Goal: Transaction & Acquisition: Obtain resource

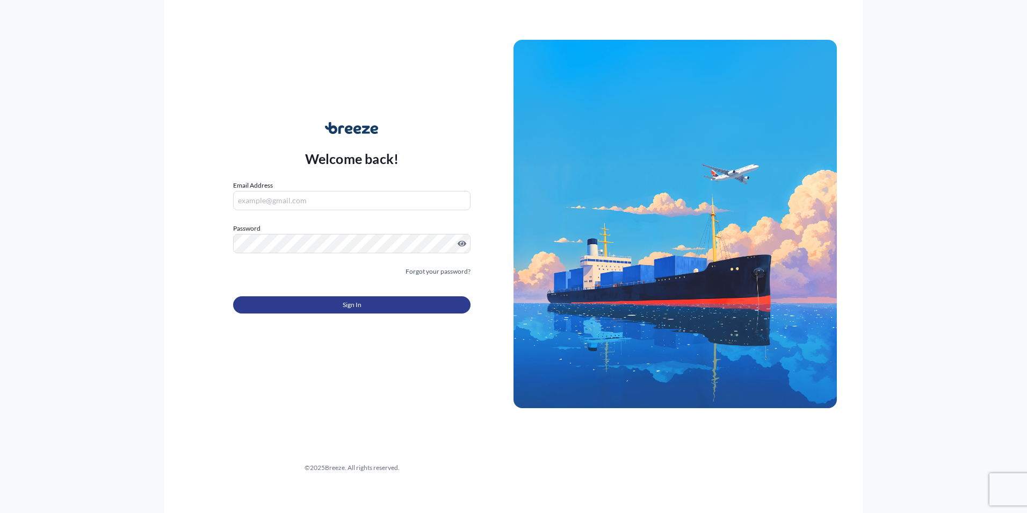
type input "[PERSON_NAME][EMAIL_ADDRESS][DOMAIN_NAME]"
click at [313, 302] on button "Sign In" at bounding box center [351, 304] width 237 height 17
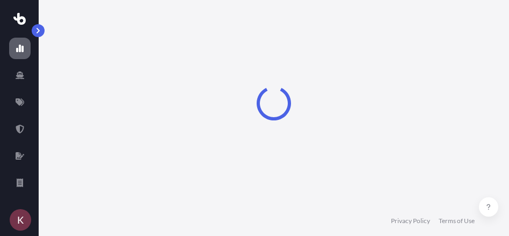
select select "2025"
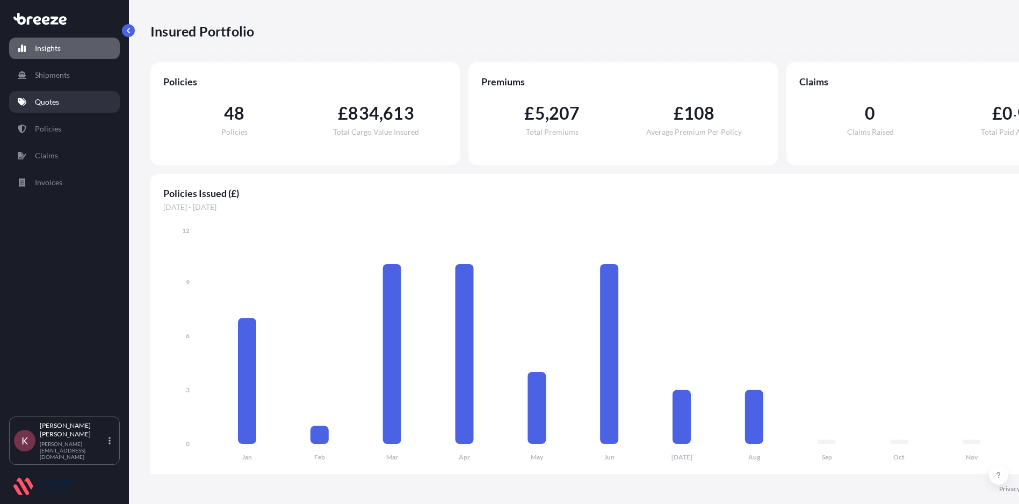
click at [48, 99] on p "Quotes" at bounding box center [47, 102] width 24 height 11
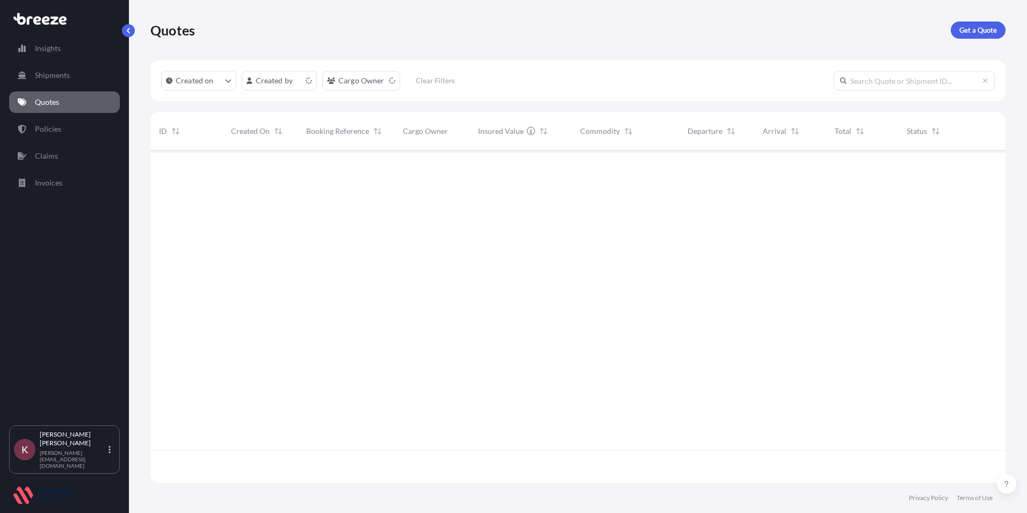
scroll to position [330, 847]
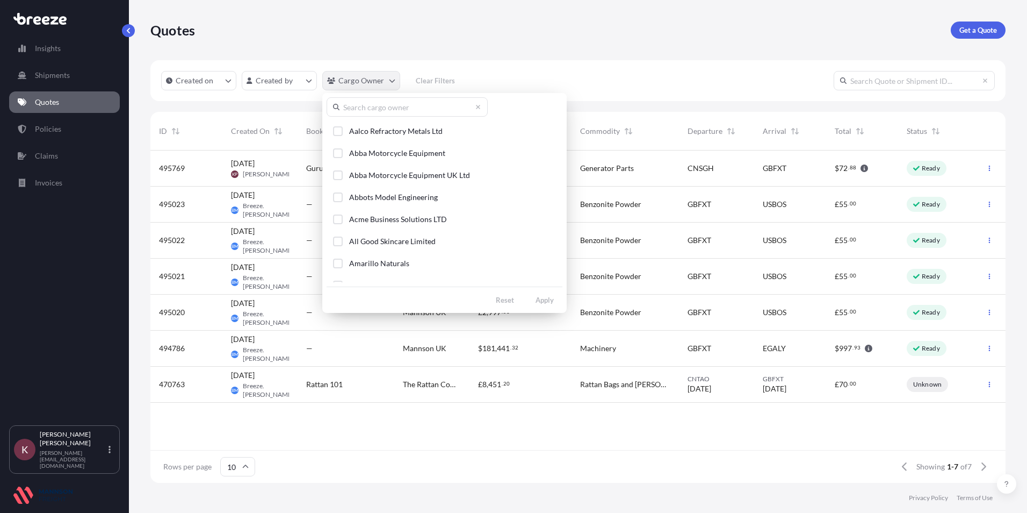
click at [339, 77] on html "Insights Shipments Quotes Policies Claims Invoices K Kerry Perkins [EMAIL_ADDRE…" at bounding box center [513, 256] width 1027 height 513
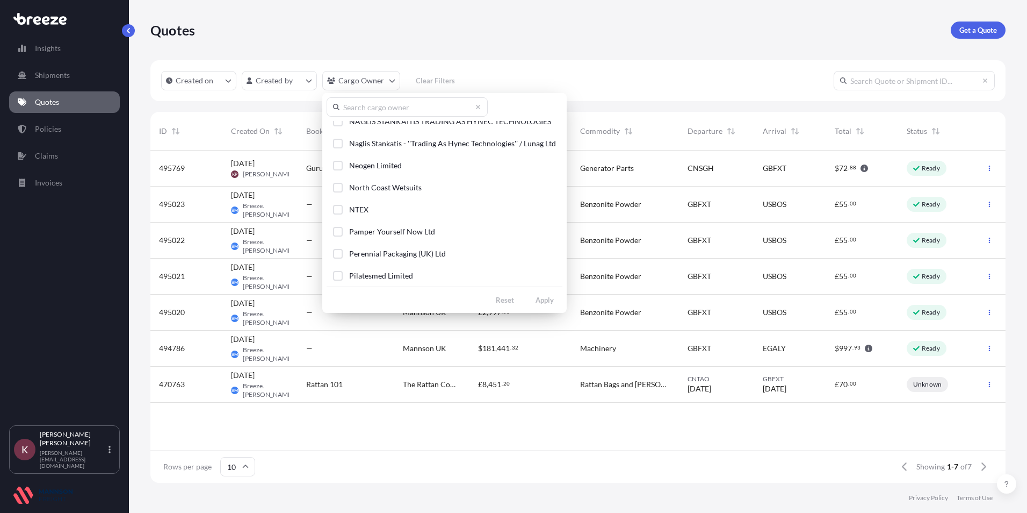
scroll to position [1797, 0]
click at [687, 38] on html "Insights Shipments Quotes Policies Claims Invoices K Kerry Perkins [EMAIL_ADDRE…" at bounding box center [513, 256] width 1027 height 513
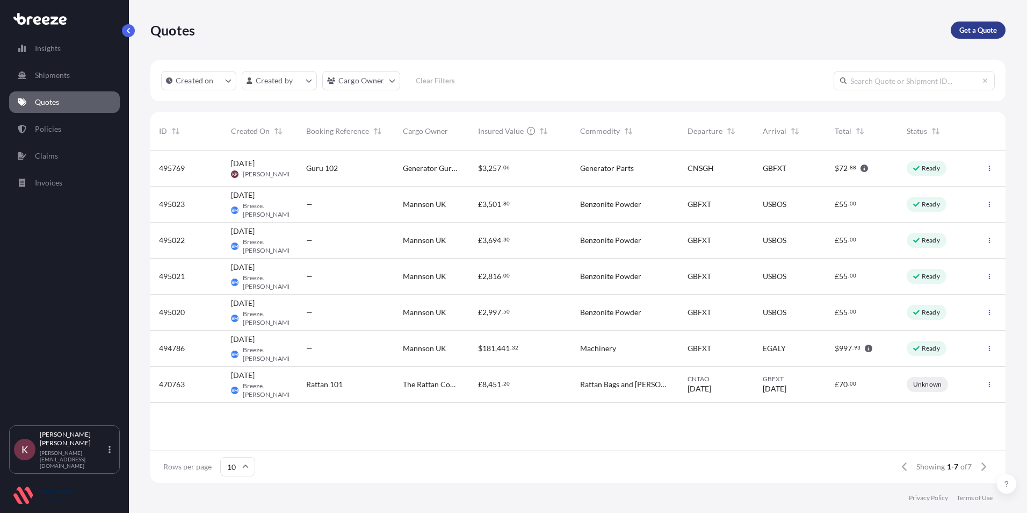
click at [961, 34] on p "Get a Quote" at bounding box center [978, 30] width 38 height 11
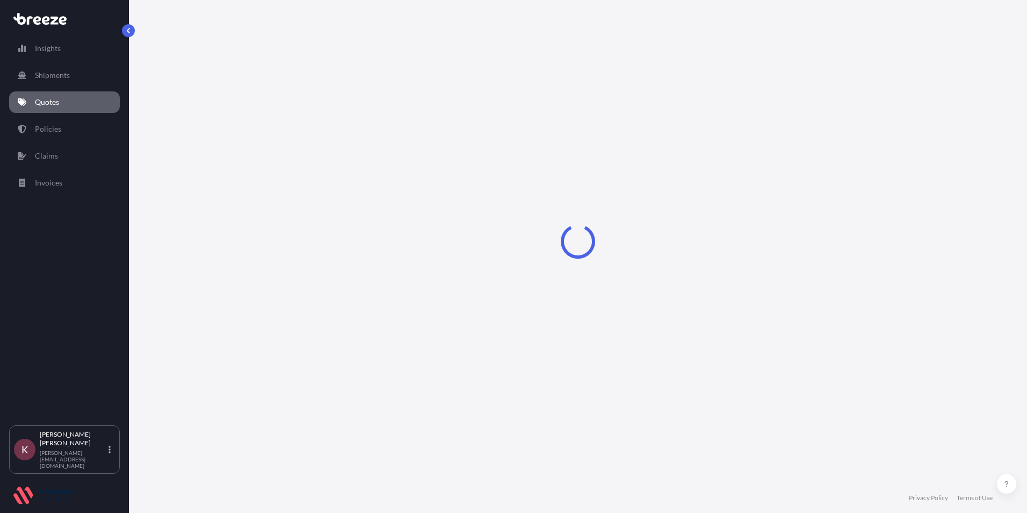
select select "Sea"
select select "1"
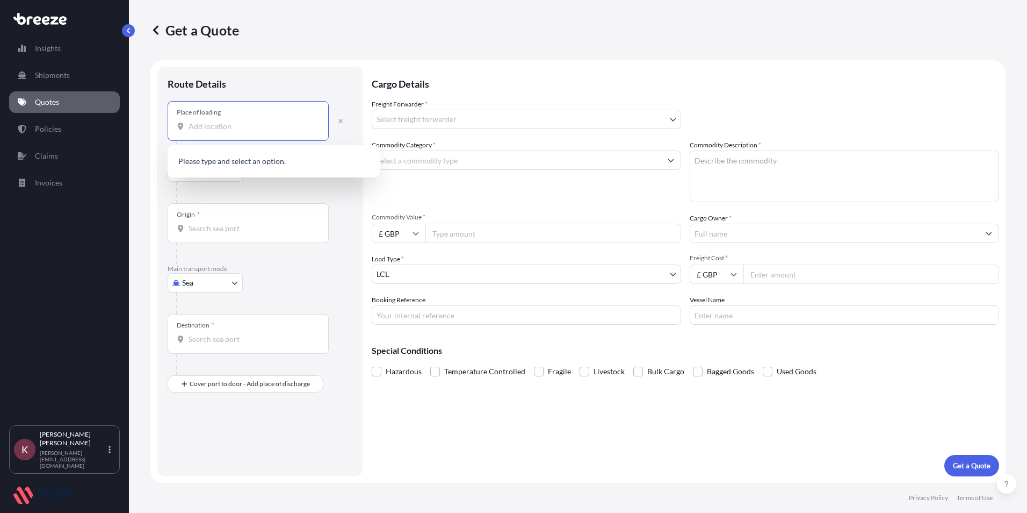
click at [196, 124] on input "Place of loading" at bounding box center [252, 126] width 127 height 11
click at [223, 131] on input "Place of loading" at bounding box center [252, 126] width 127 height 11
click at [226, 128] on input "Ningbo" at bounding box center [252, 126] width 127 height 11
type input "Ningbo"
click at [200, 163] on body "Insights Shipments Quotes Policies Claims Invoices K Kerry Perkins [EMAIL_ADDRE…" at bounding box center [513, 256] width 1027 height 513
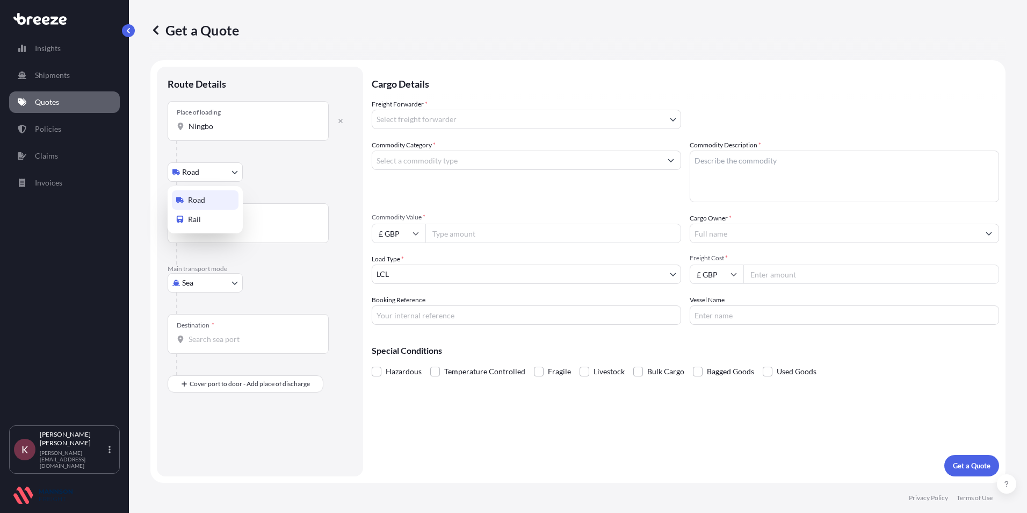
click at [196, 205] on div "Road" at bounding box center [205, 199] width 67 height 19
click at [232, 222] on div "Origin *" at bounding box center [248, 223] width 161 height 40
click at [232, 223] on input "Origin *" at bounding box center [252, 228] width 127 height 11
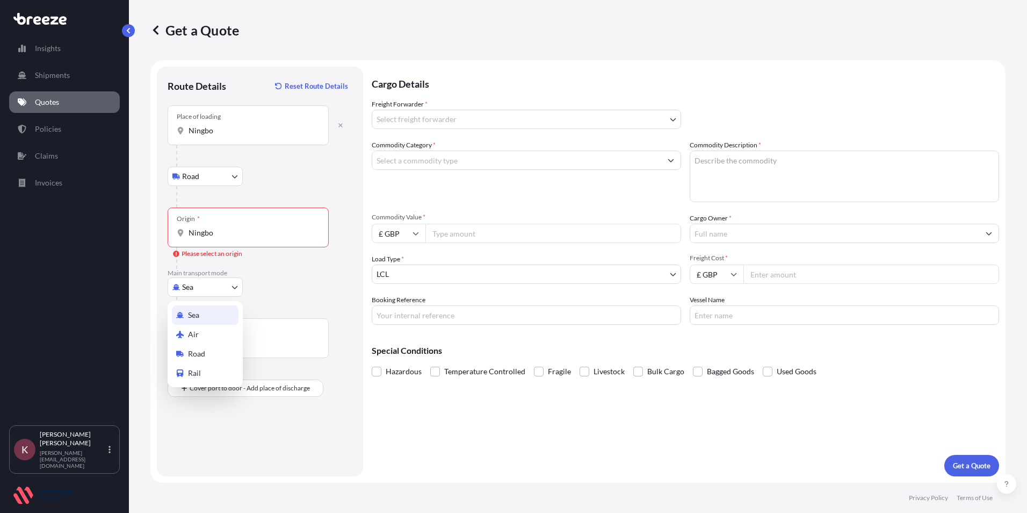
click at [196, 284] on body "5 options available. Insights Shipments Quotes Policies Claims Invoices K Kerry…" at bounding box center [513, 256] width 1027 height 513
drag, startPoint x: 225, startPoint y: 244, endPoint x: 230, endPoint y: 240, distance: 6.6
click at [229, 241] on div "Origin * [GEOGRAPHIC_DATA]" at bounding box center [248, 227] width 161 height 40
click at [229, 238] on input "Ningbo" at bounding box center [252, 232] width 127 height 11
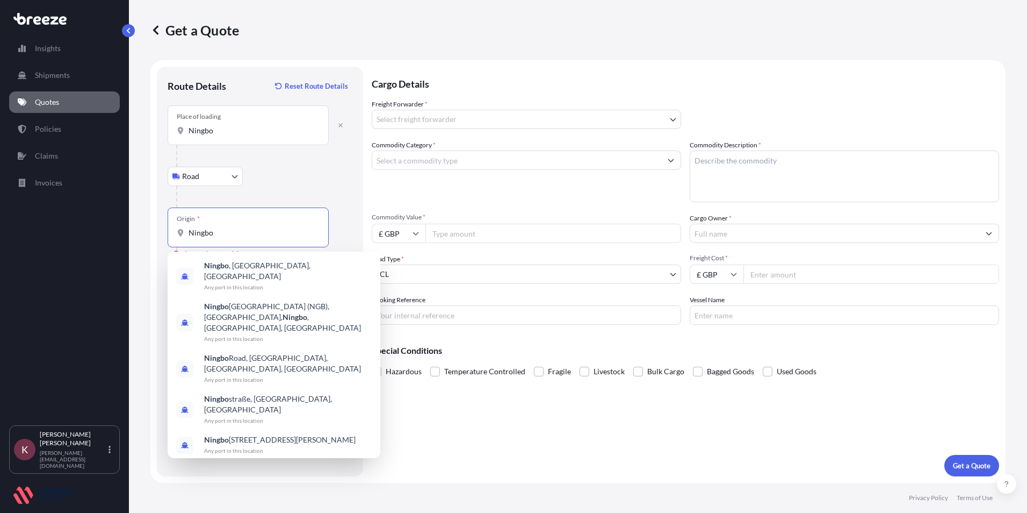
click at [233, 237] on input "Ningbo" at bounding box center [252, 232] width 127 height 11
click at [224, 268] on b "Ningbo" at bounding box center [216, 265] width 25 height 9
type input "[GEOGRAPHIC_DATA], [GEOGRAPHIC_DATA], [GEOGRAPHIC_DATA]"
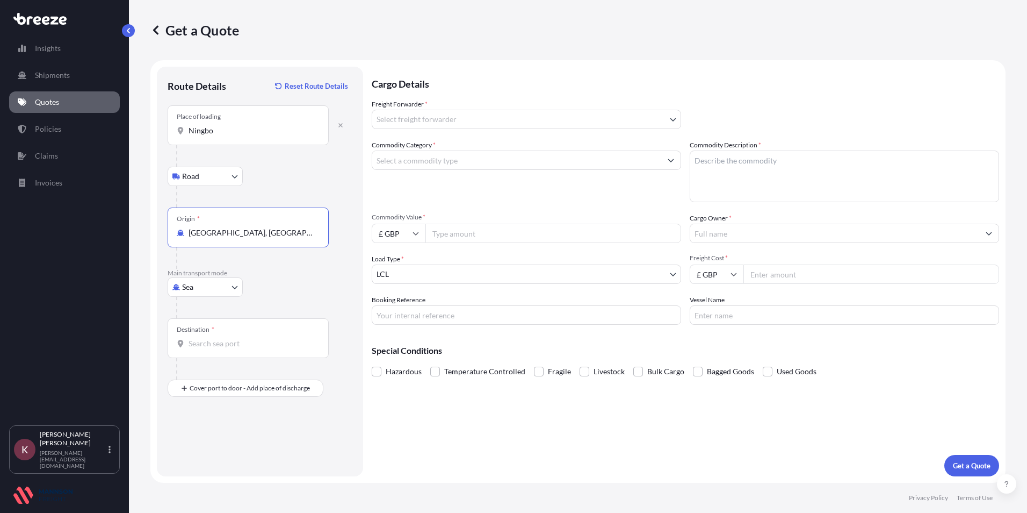
click at [194, 343] on input "Destination *" at bounding box center [252, 343] width 127 height 11
click at [227, 381] on span "GBFXT - Felixstowe, [GEOGRAPHIC_DATA]" at bounding box center [277, 379] width 146 height 11
type input "GBFXT - Felixstowe, [GEOGRAPHIC_DATA]"
click at [219, 451] on div "Place of Discharge" at bounding box center [248, 440] width 161 height 40
click at [219, 451] on input "Place of Discharge" at bounding box center [252, 445] width 127 height 11
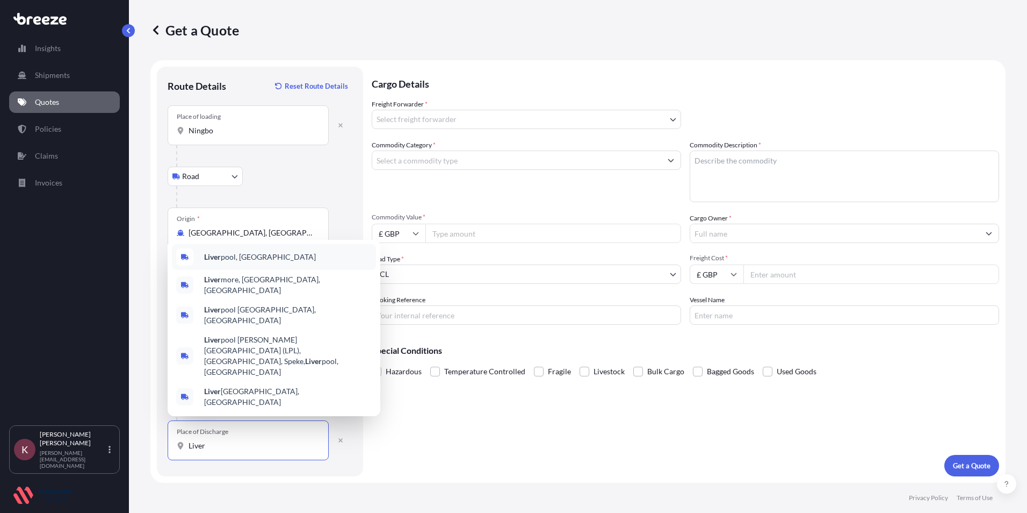
click at [220, 261] on b "Liver" at bounding box center [212, 256] width 17 height 9
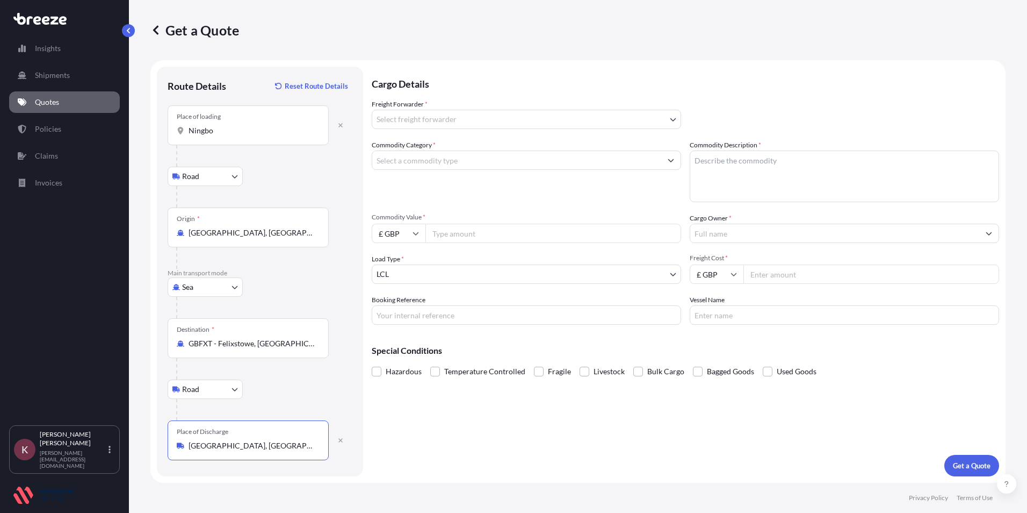
type input "[GEOGRAPHIC_DATA], [GEOGRAPHIC_DATA]"
click at [449, 113] on body "5 options available. Insights Shipments Quotes Policies Claims Invoices K Kerry…" at bounding box center [513, 256] width 1027 height 513
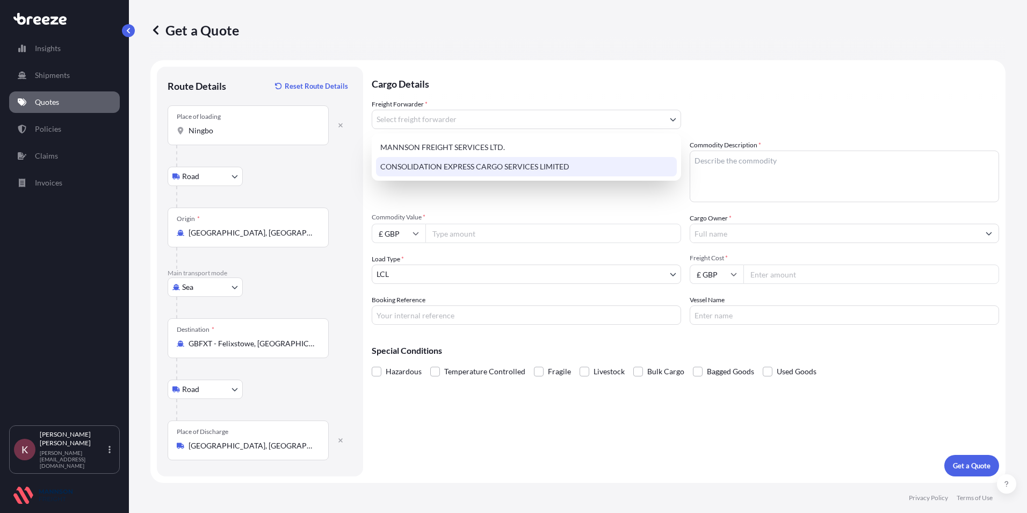
click at [432, 164] on div "CONSOLIDATION EXPRESS CARGO SERVICES LIMITED" at bounding box center [526, 166] width 301 height 19
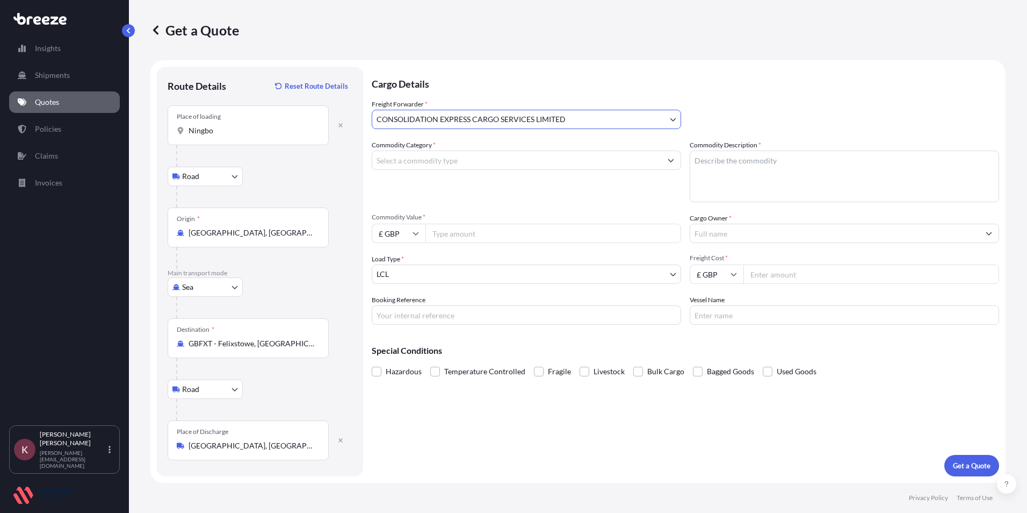
click at [432, 164] on input "Commodity Category *" at bounding box center [516, 159] width 289 height 19
type input "L"
type input "Miscellaneous Manufactured Articles"
click at [754, 173] on textarea "Commodity Description *" at bounding box center [844, 176] width 309 height 52
type textarea "Parts For Motor Vehicles"
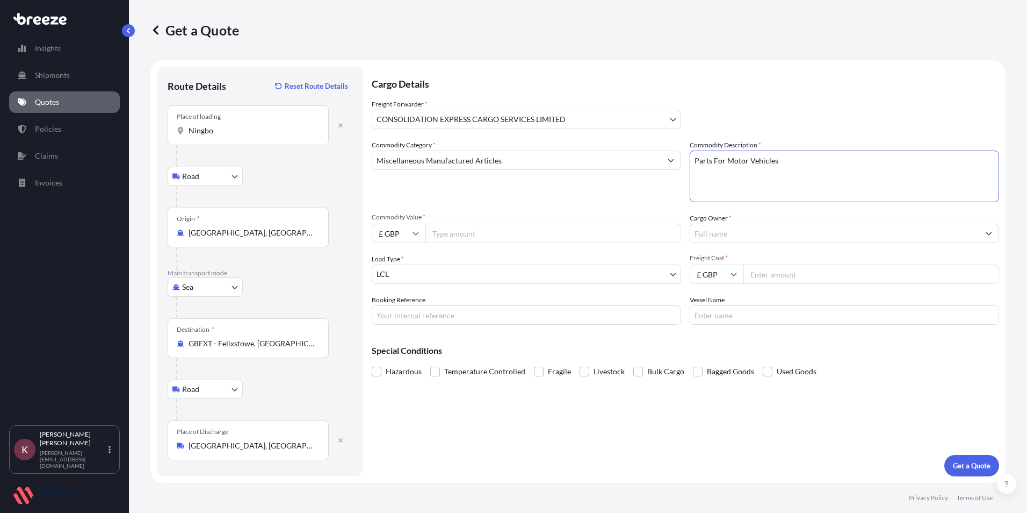
click at [457, 235] on input "Commodity Value *" at bounding box center [553, 232] width 256 height 19
type input "3"
type input "4702.00"
click at [717, 238] on input "Cargo Owner *" at bounding box center [834, 232] width 289 height 19
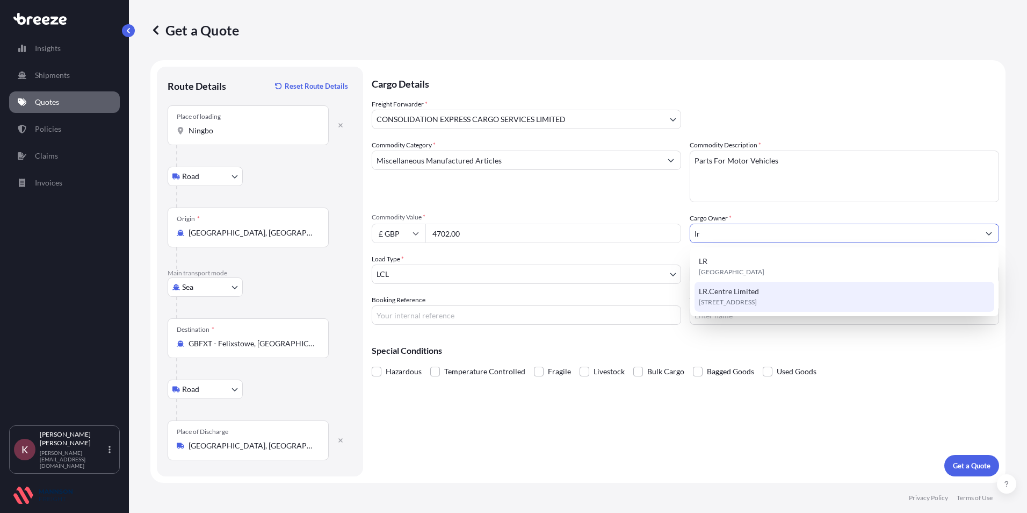
click at [715, 294] on span "LR.Centre Limited" at bounding box center [729, 291] width 60 height 11
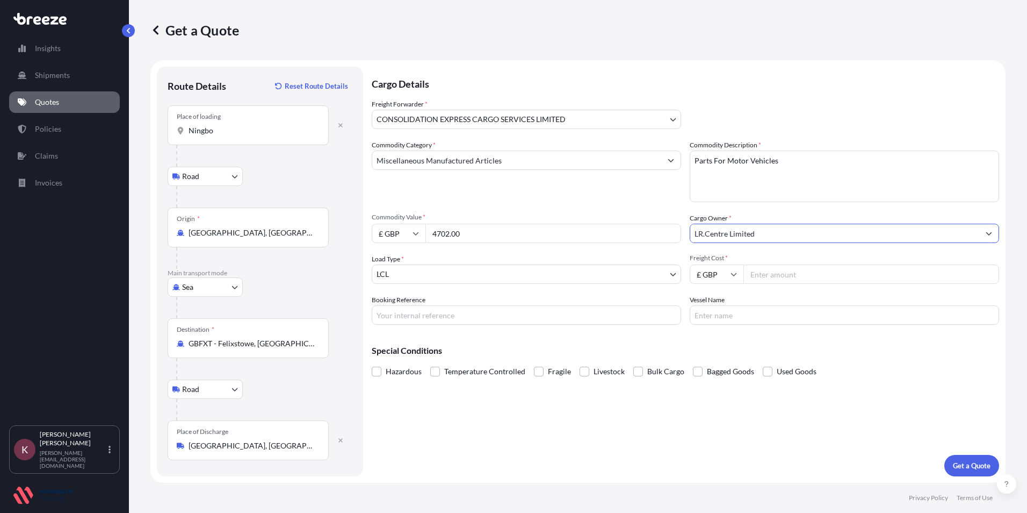
type input "LR.Centre Limited"
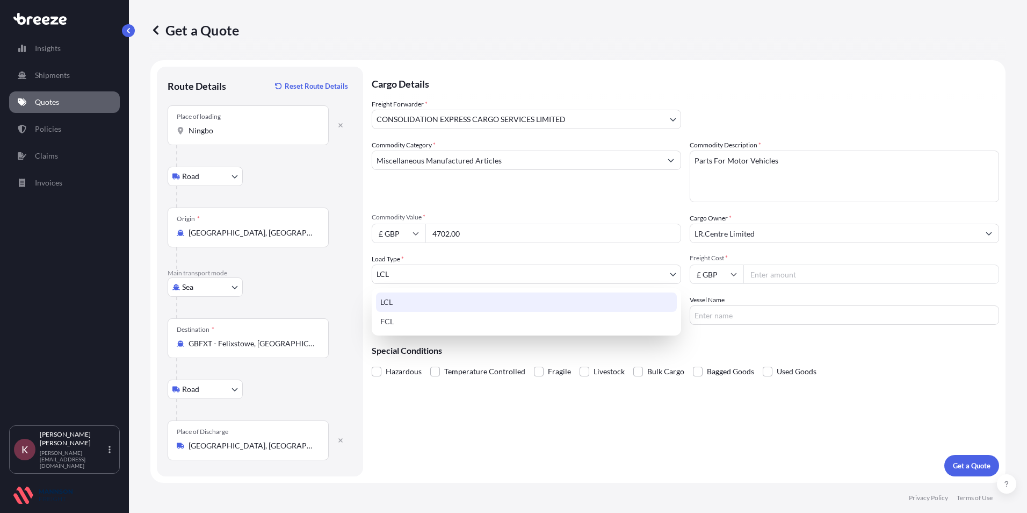
click at [441, 270] on body "14 options available. 5 options available. 14 options available. 0 options avai…" at bounding box center [513, 256] width 1027 height 513
click at [782, 272] on input "Freight Cost *" at bounding box center [872, 273] width 256 height 19
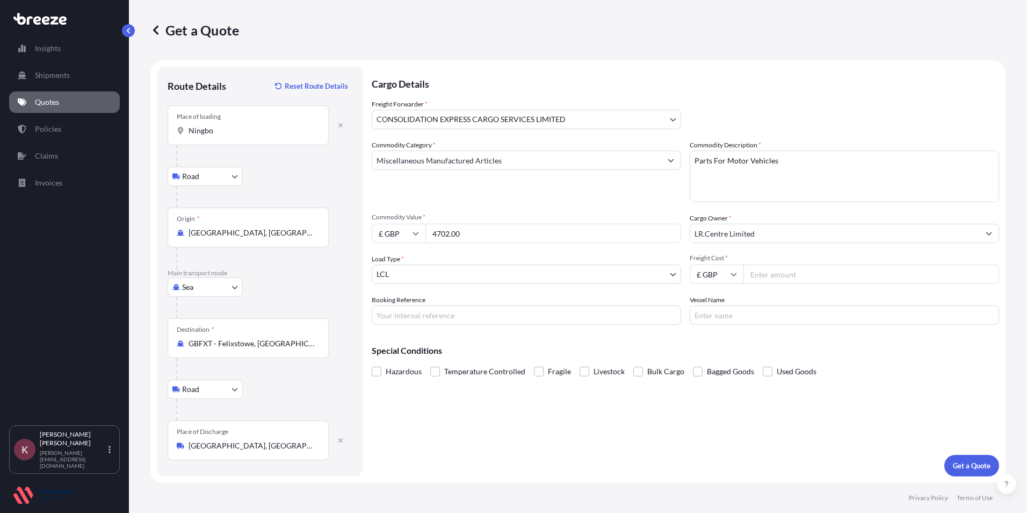
click at [775, 273] on input "Freight Cost *" at bounding box center [872, 273] width 256 height 19
type input "395.00"
click at [434, 309] on input "Booking Reference" at bounding box center [526, 314] width 309 height 19
type input "CECL 2107 LR"
click at [944, 454] on button "Get a Quote" at bounding box center [971, 464] width 55 height 21
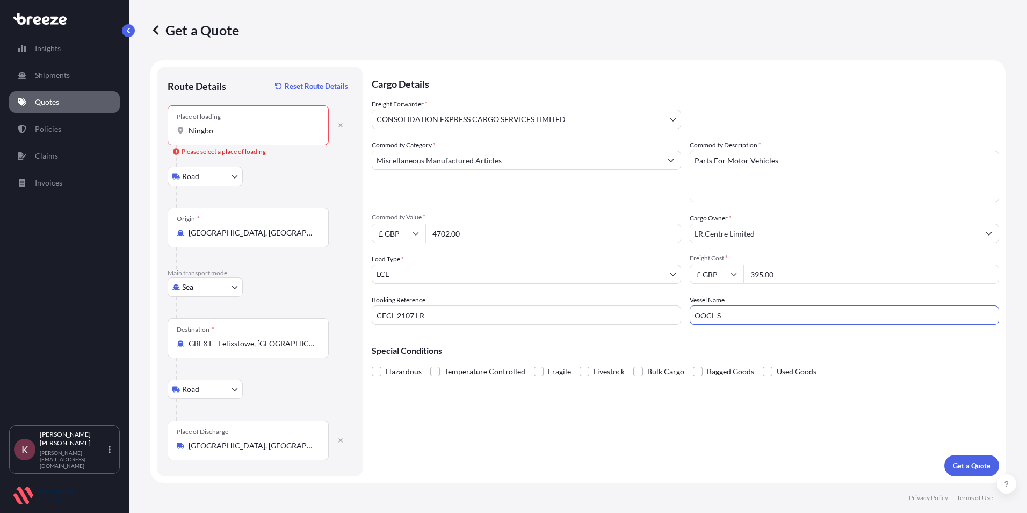
click at [753, 314] on input "OOCL S" at bounding box center [844, 314] width 309 height 19
type input "OOCL [GEOGRAPHIC_DATA]"
click at [962, 468] on p "Get a Quote" at bounding box center [972, 465] width 38 height 11
click at [226, 127] on input "Ningbo" at bounding box center [252, 130] width 127 height 11
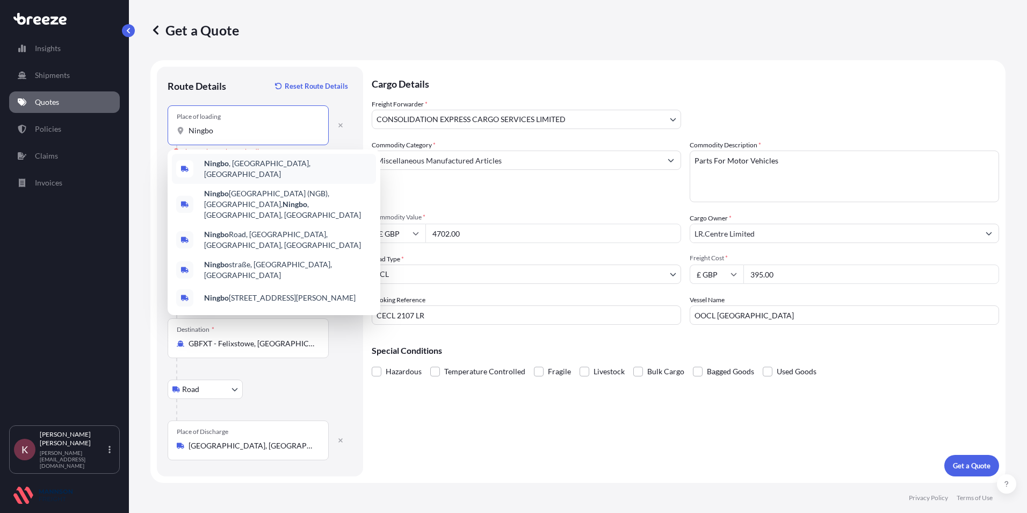
click at [248, 171] on span "[GEOGRAPHIC_DATA] , [GEOGRAPHIC_DATA], [GEOGRAPHIC_DATA]" at bounding box center [288, 168] width 168 height 21
type input "[GEOGRAPHIC_DATA], [GEOGRAPHIC_DATA], [GEOGRAPHIC_DATA]"
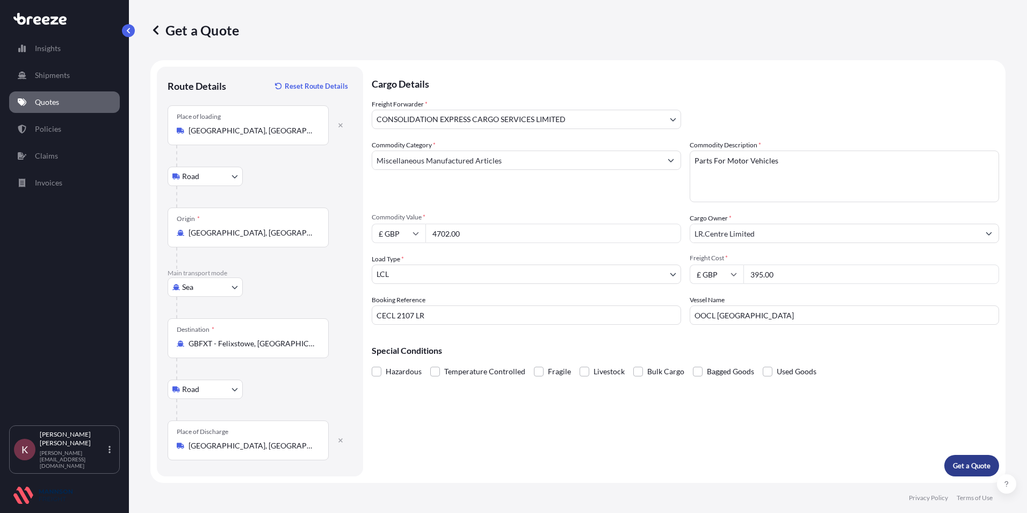
click at [972, 471] on button "Get a Quote" at bounding box center [971, 464] width 55 height 21
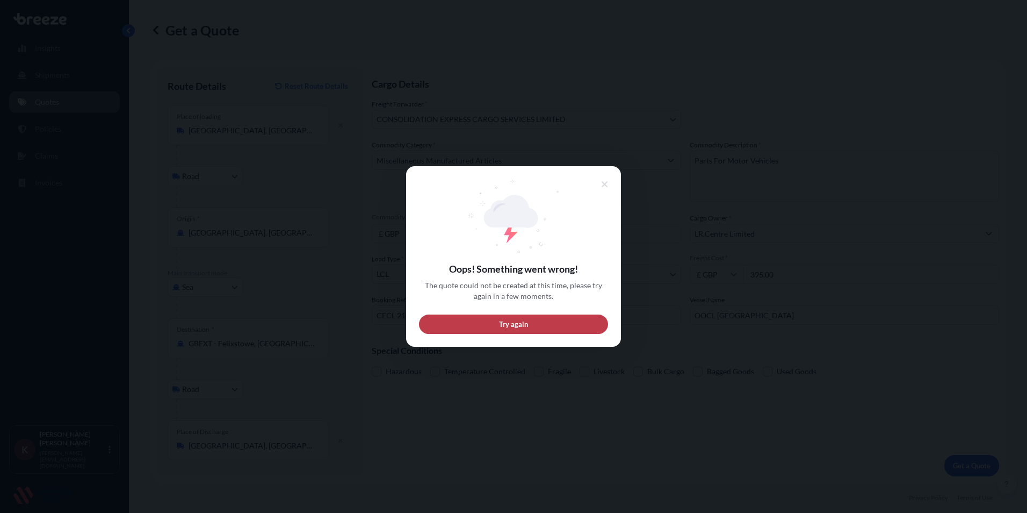
click at [506, 327] on span "Try again" at bounding box center [514, 324] width 30 height 11
click at [512, 324] on span "Try again" at bounding box center [514, 324] width 30 height 11
click at [538, 317] on button "Try again" at bounding box center [513, 323] width 189 height 19
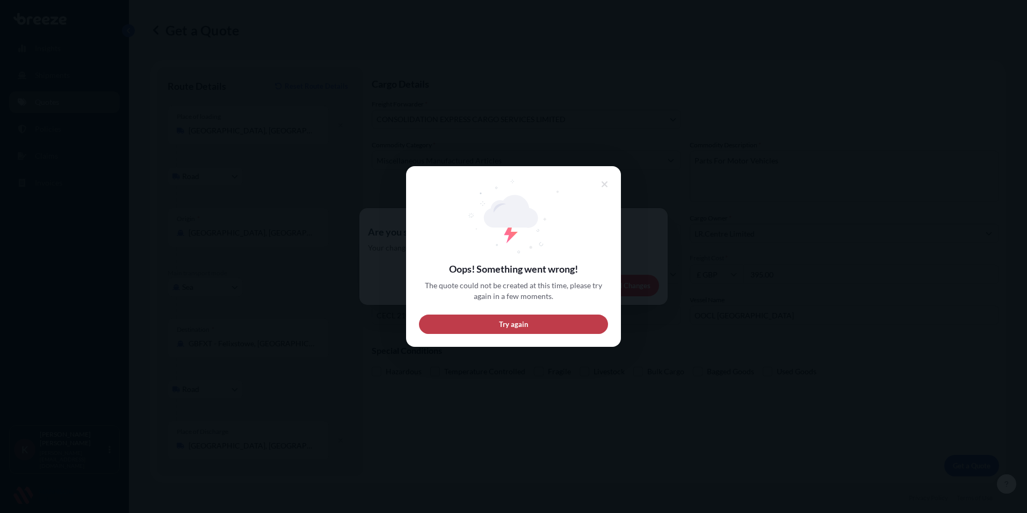
click at [486, 320] on button "Try again" at bounding box center [513, 323] width 189 height 19
click at [494, 321] on button "Try again" at bounding box center [513, 323] width 189 height 19
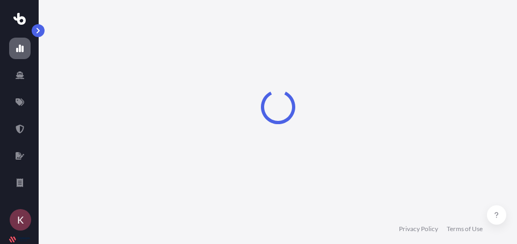
select select "2025"
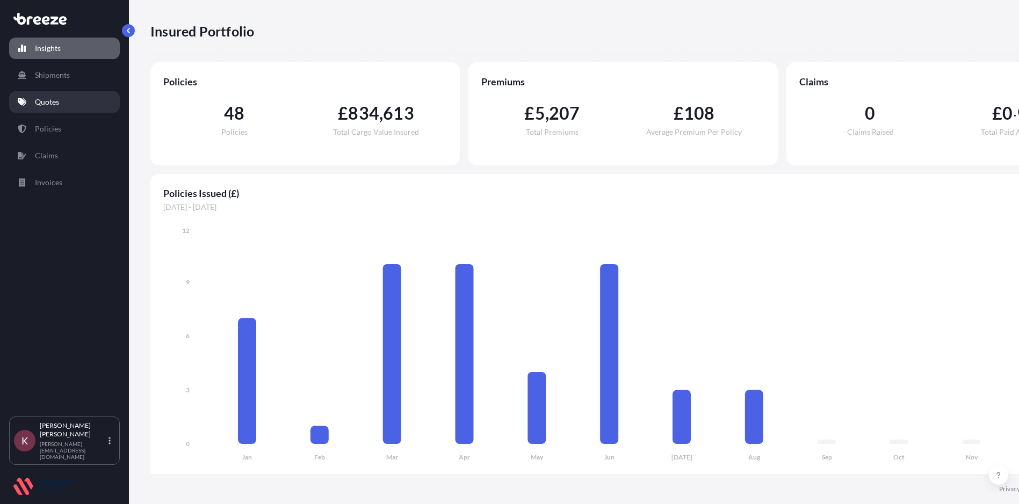
click at [48, 106] on p "Quotes" at bounding box center [47, 102] width 24 height 11
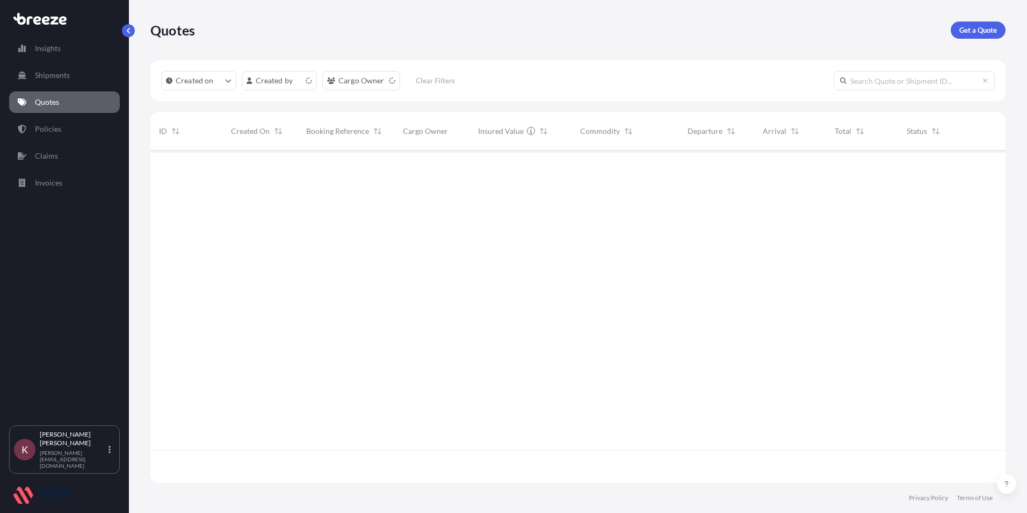
scroll to position [330, 847]
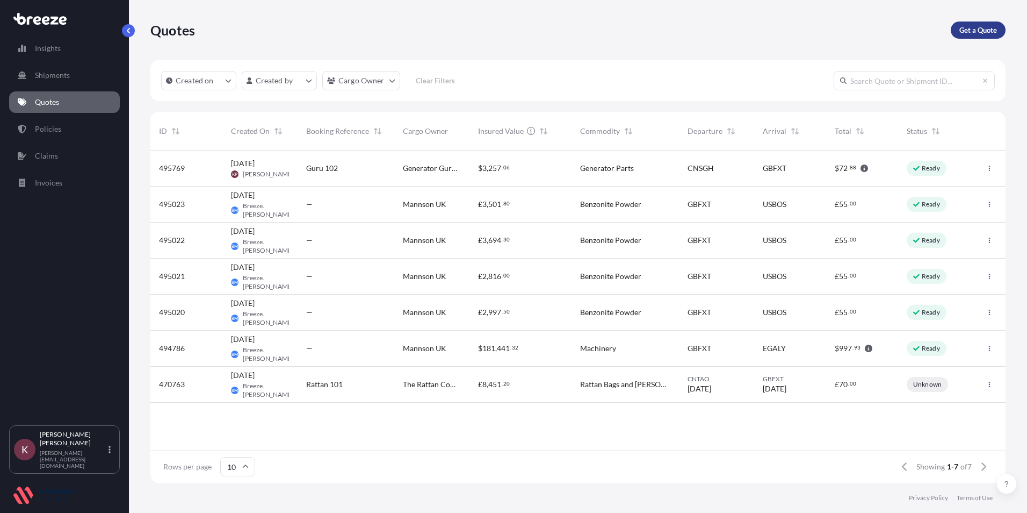
click at [975, 29] on p "Get a Quote" at bounding box center [978, 30] width 38 height 11
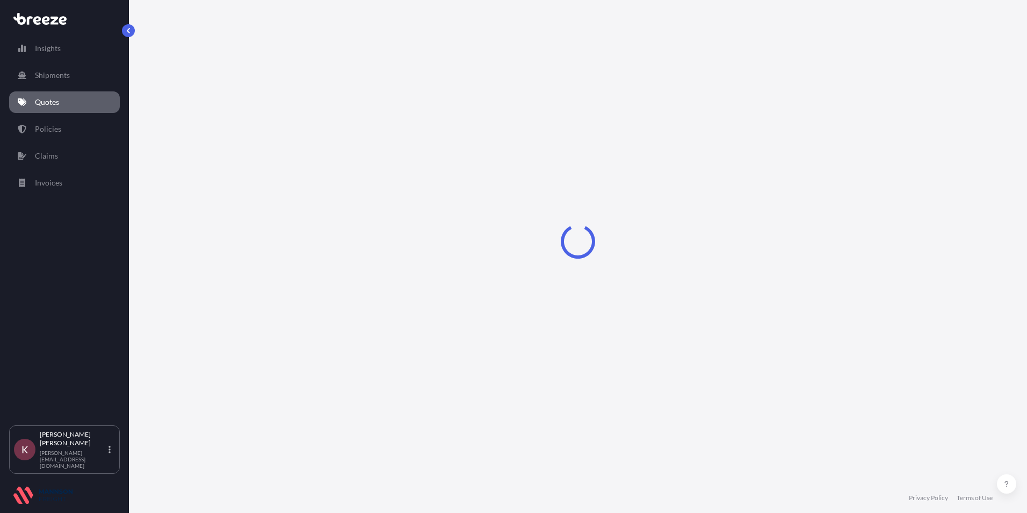
select select "Sea"
select select "1"
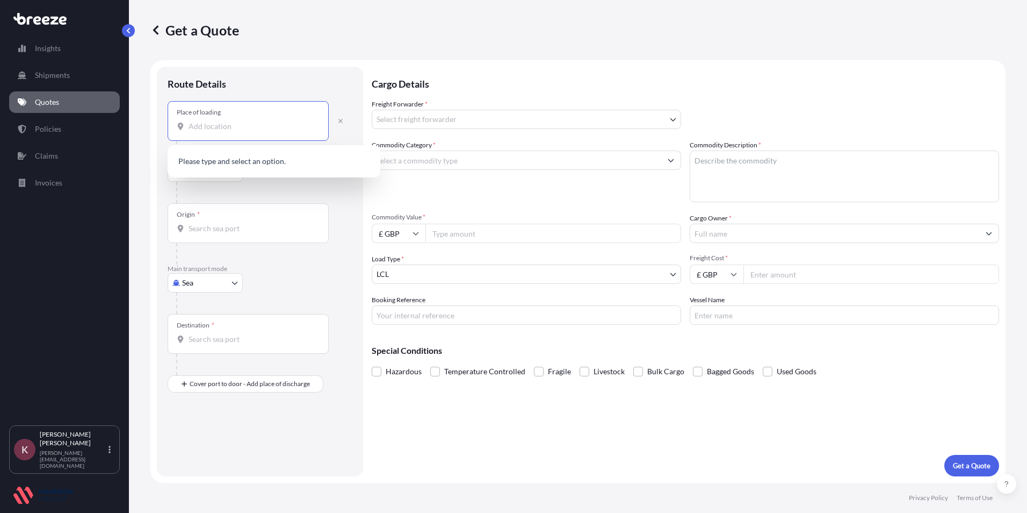
click at [190, 130] on input "Place of loading" at bounding box center [252, 126] width 127 height 11
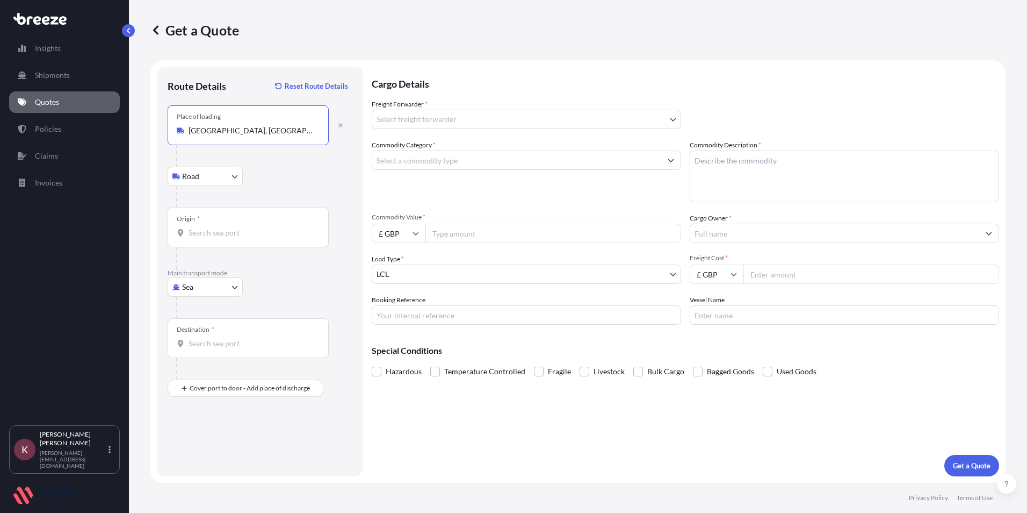
type input "[GEOGRAPHIC_DATA], [GEOGRAPHIC_DATA], [GEOGRAPHIC_DATA]"
click at [214, 237] on input "Origin *" at bounding box center [252, 232] width 127 height 11
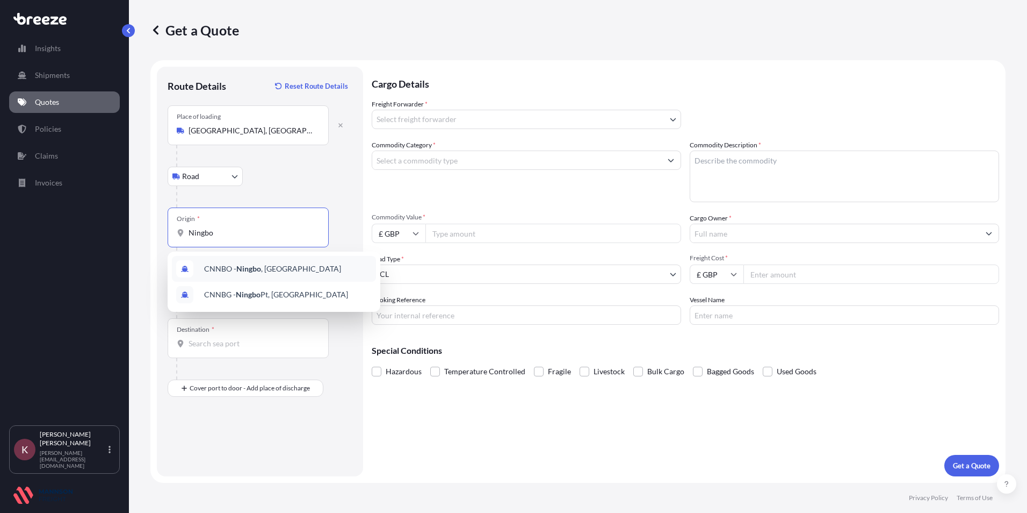
click at [234, 269] on span "CNNBO - Ningbo , China" at bounding box center [272, 268] width 137 height 11
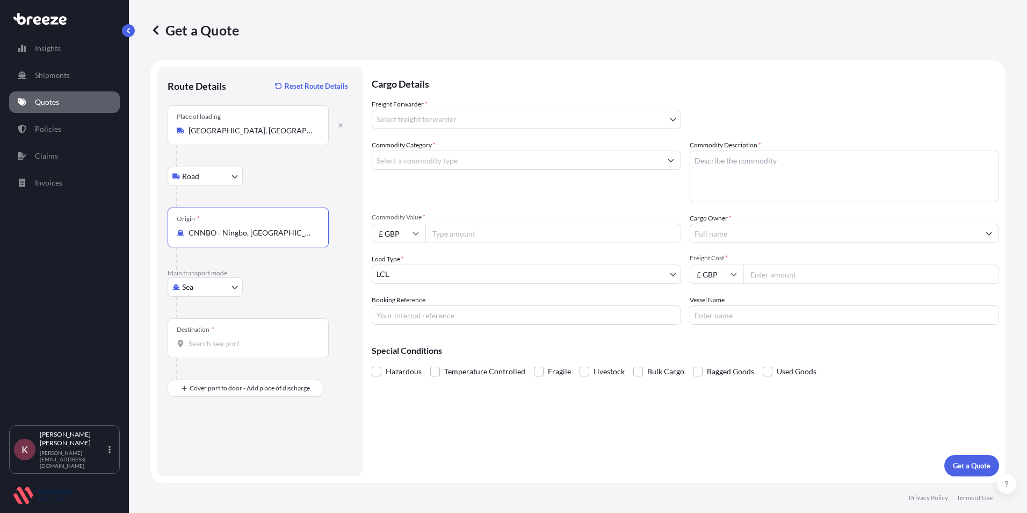
type input "CNNBO - Ningbo, China"
click at [192, 341] on input "Destination *" at bounding box center [252, 343] width 127 height 11
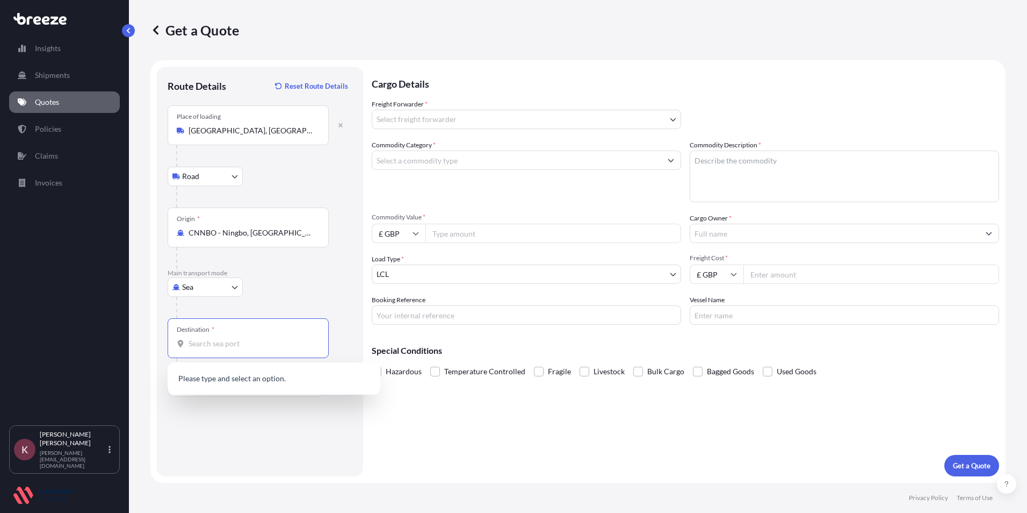
type input "D"
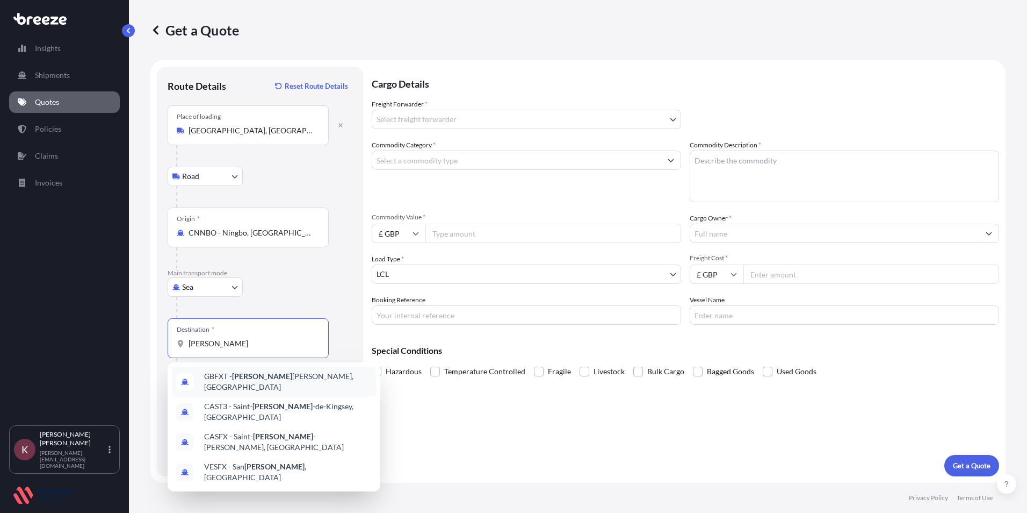
click at [229, 386] on div "GBFXT - Felix stowe, United Kingdom" at bounding box center [274, 381] width 204 height 30
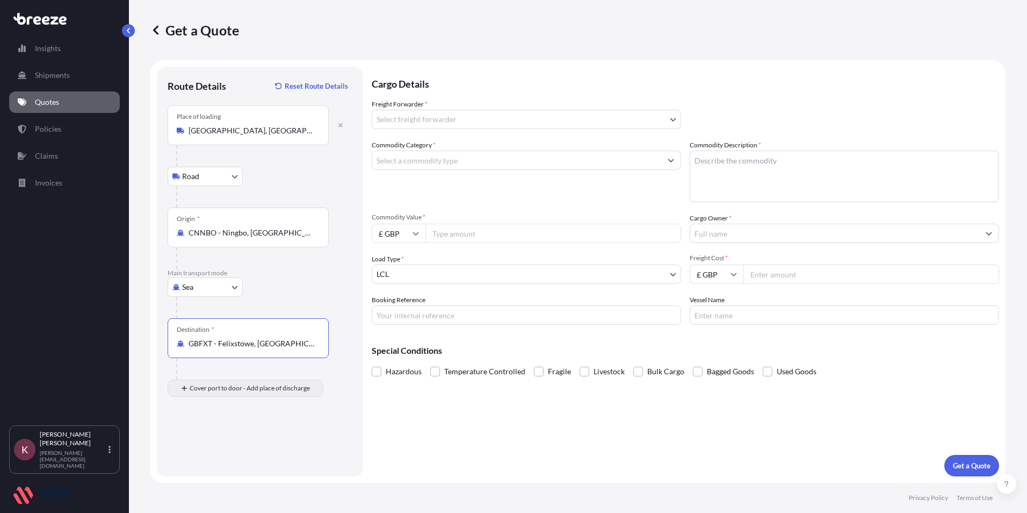
type input "GBFXT - Felixstowe, [GEOGRAPHIC_DATA]"
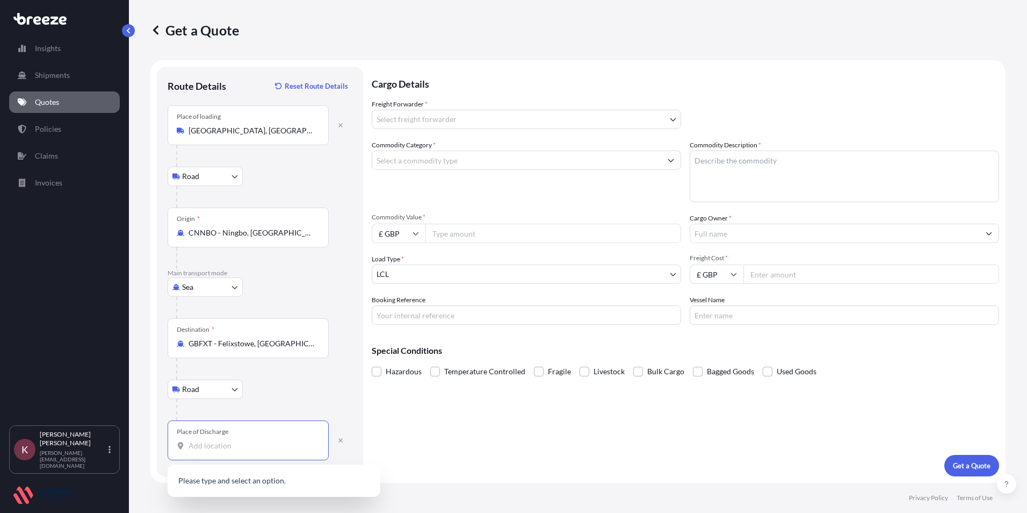
click at [211, 446] on input "Place of Discharge" at bounding box center [252, 445] width 127 height 11
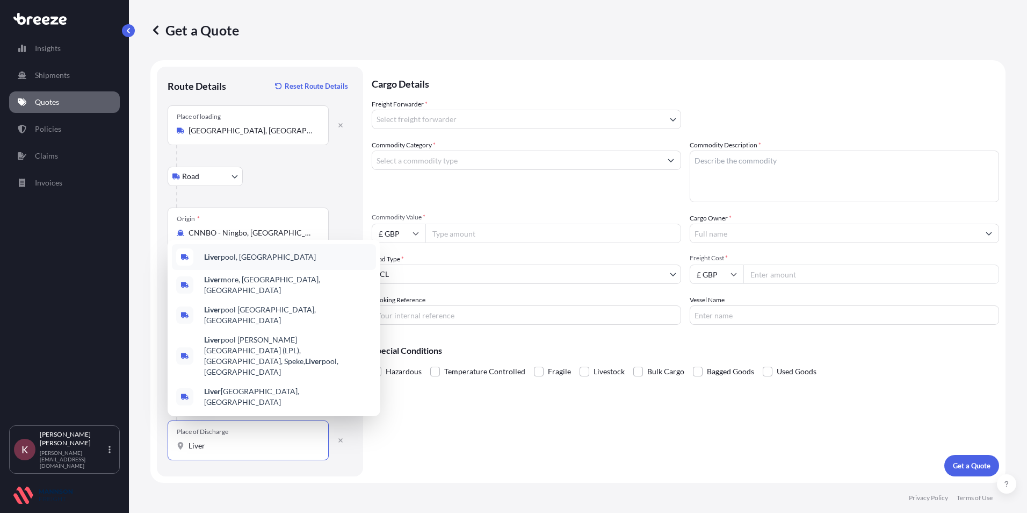
click at [237, 262] on span "Liver pool, UK" at bounding box center [260, 256] width 112 height 11
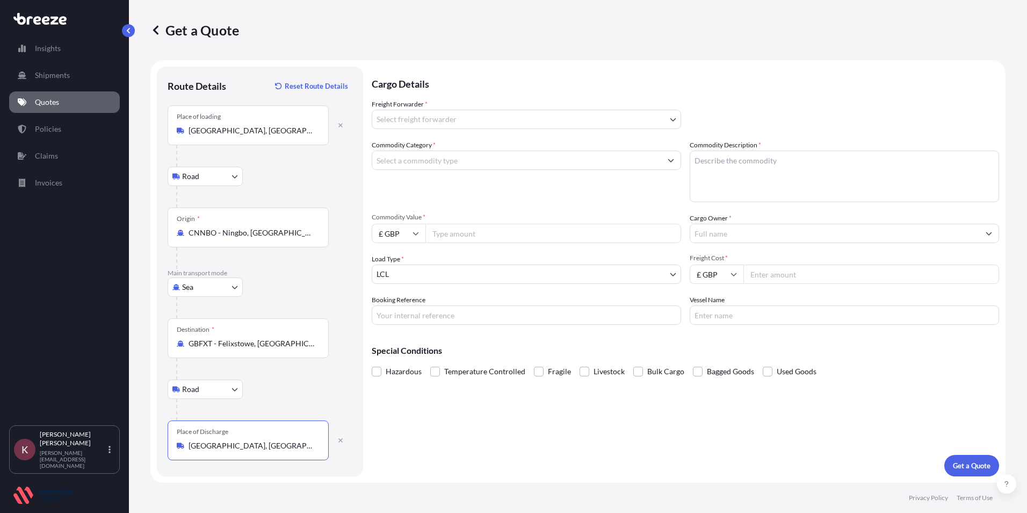
type input "[GEOGRAPHIC_DATA], [GEOGRAPHIC_DATA]"
click at [421, 109] on span "Freight Forwarder *" at bounding box center [400, 104] width 56 height 11
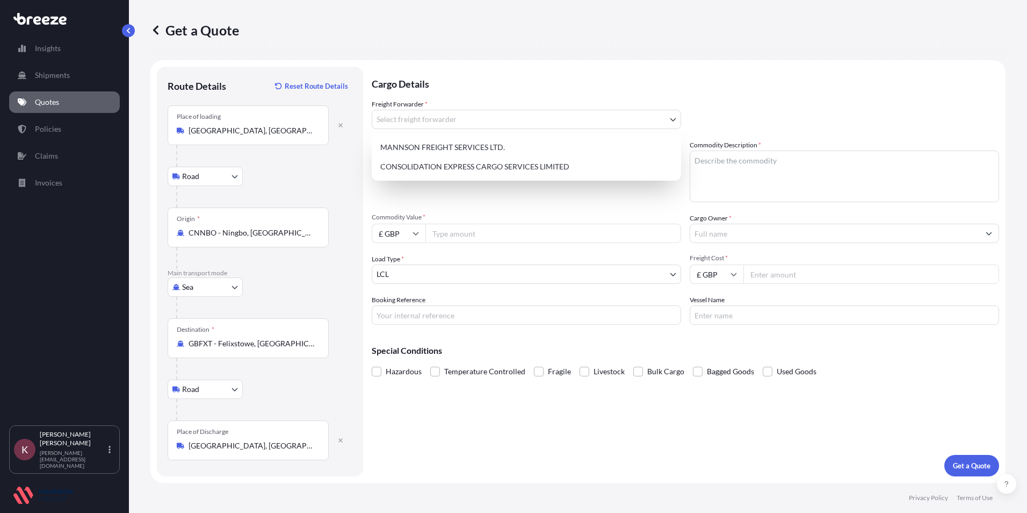
click at [398, 127] on body "0 options available. 5 options available. Insights Shipments Quotes Policies Cl…" at bounding box center [513, 256] width 1027 height 513
click at [409, 166] on div "CONSOLIDATION EXPRESS CARGO SERVICES LIMITED" at bounding box center [526, 166] width 301 height 19
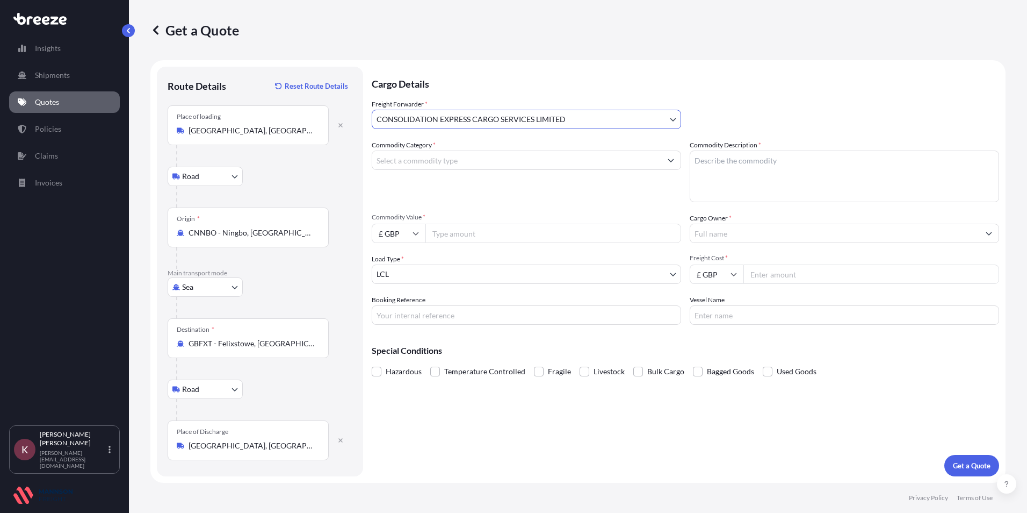
click at [403, 161] on input "Commodity Category *" at bounding box center [516, 159] width 289 height 19
type input "Miscellaneous Manufactured Articles"
click at [697, 176] on textarea "Commodity Description *" at bounding box center [844, 176] width 309 height 52
type textarea "A"
type textarea "Parts for Motor Vehicles"
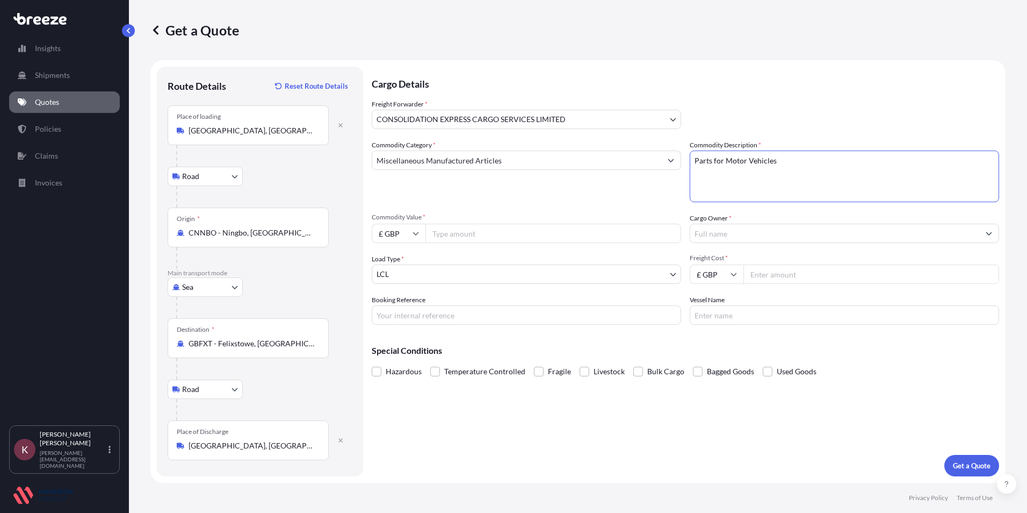
click at [451, 235] on input "Commodity Value *" at bounding box center [553, 232] width 256 height 19
click at [377, 225] on input "£ GBP" at bounding box center [399, 232] width 54 height 19
drag, startPoint x: 390, startPoint y: 309, endPoint x: 421, endPoint y: 285, distance: 39.8
click at [390, 309] on div "$ USD" at bounding box center [398, 308] width 45 height 20
type input "$ USD"
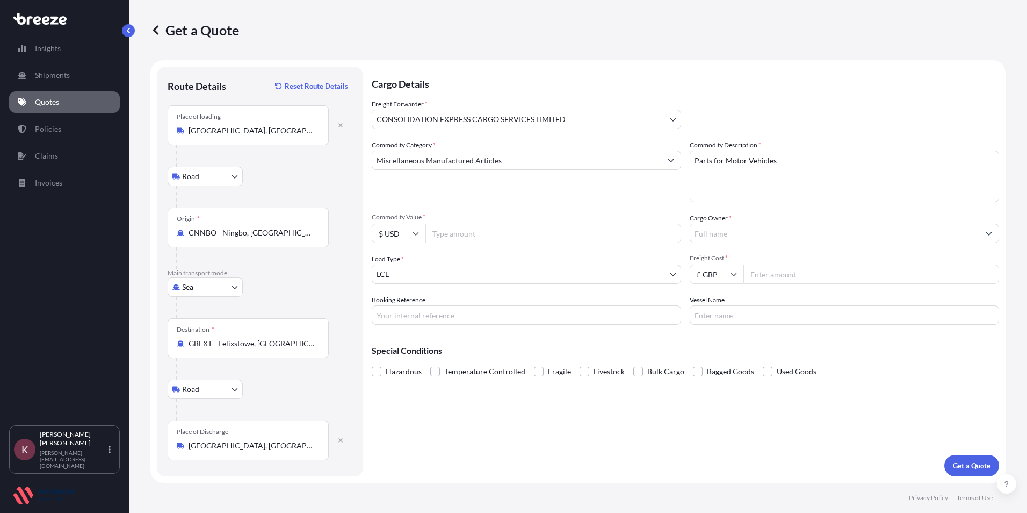
drag, startPoint x: 463, startPoint y: 242, endPoint x: 464, endPoint y: 235, distance: 7.0
click at [464, 239] on input "Commodity Value *" at bounding box center [553, 232] width 256 height 19
type input "4702.00"
click at [778, 236] on input "Cargo Owner *" at bounding box center [834, 232] width 289 height 19
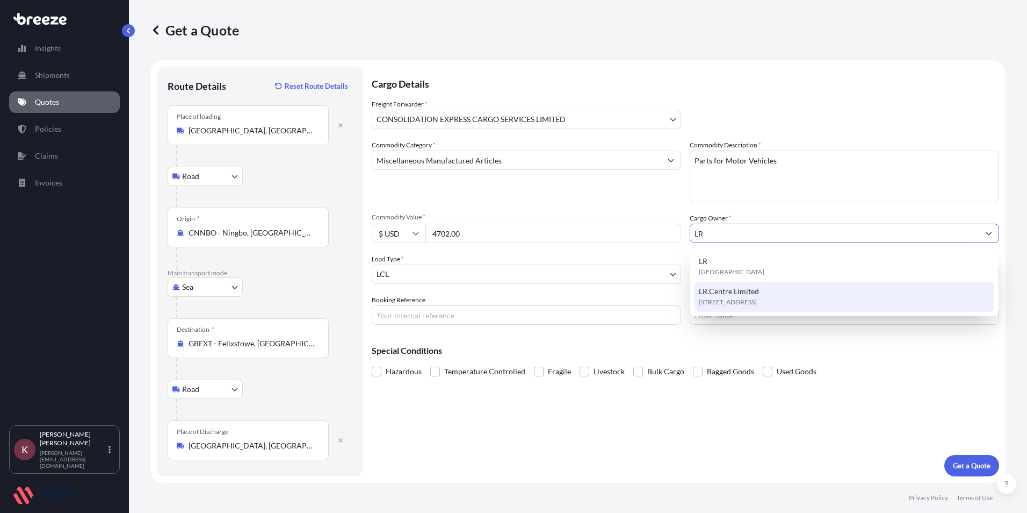
click at [738, 300] on span "[STREET_ADDRESS]" at bounding box center [728, 302] width 58 height 11
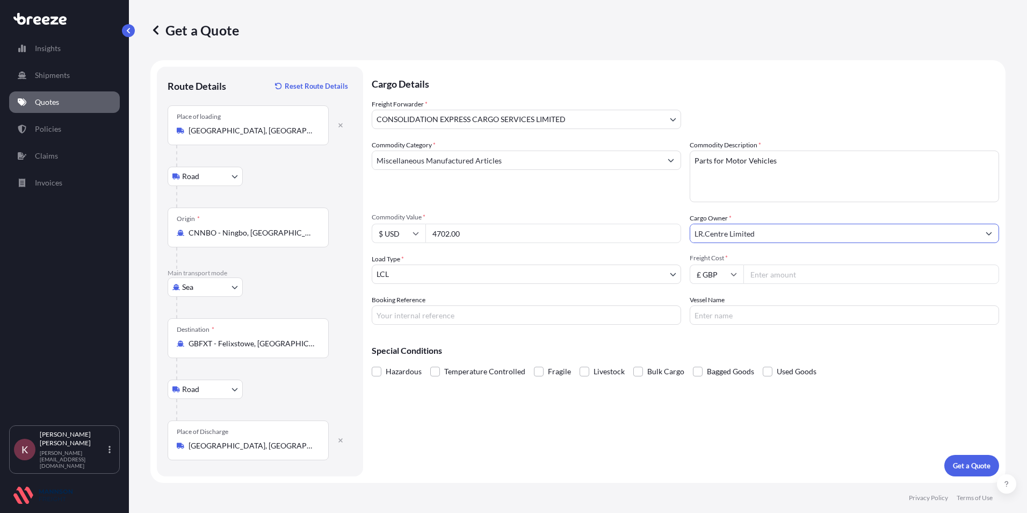
type input "LR.Centre Limited"
click at [802, 275] on input "Freight Cost *" at bounding box center [872, 273] width 256 height 19
click at [758, 271] on input "Freight Cost *" at bounding box center [872, 273] width 256 height 19
type input "395.00"
click at [438, 316] on input "Booking Reference" at bounding box center [526, 314] width 309 height 19
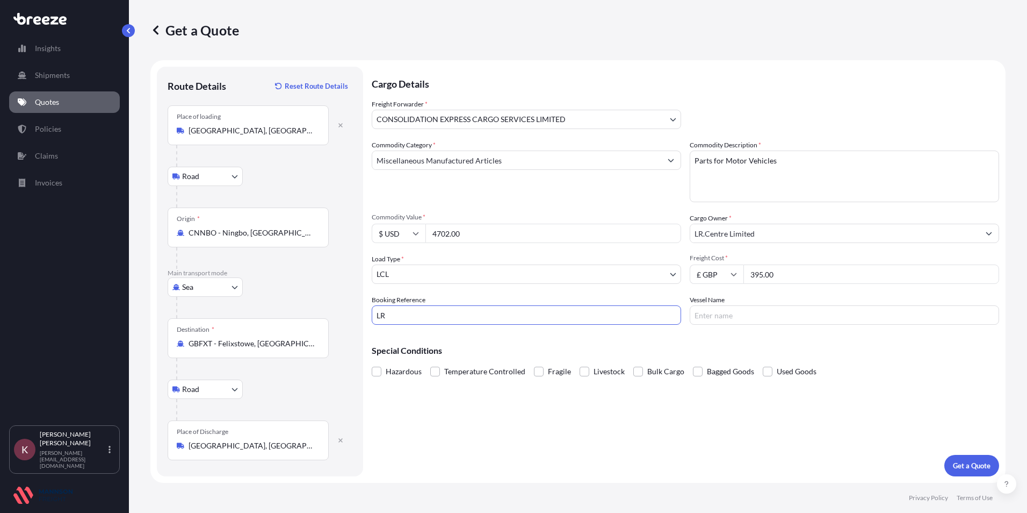
type input "L"
type input "CECL 2107 LR"
type input "OOCL [GEOGRAPHIC_DATA]"
click at [971, 463] on p "Get a Quote" at bounding box center [972, 465] width 38 height 11
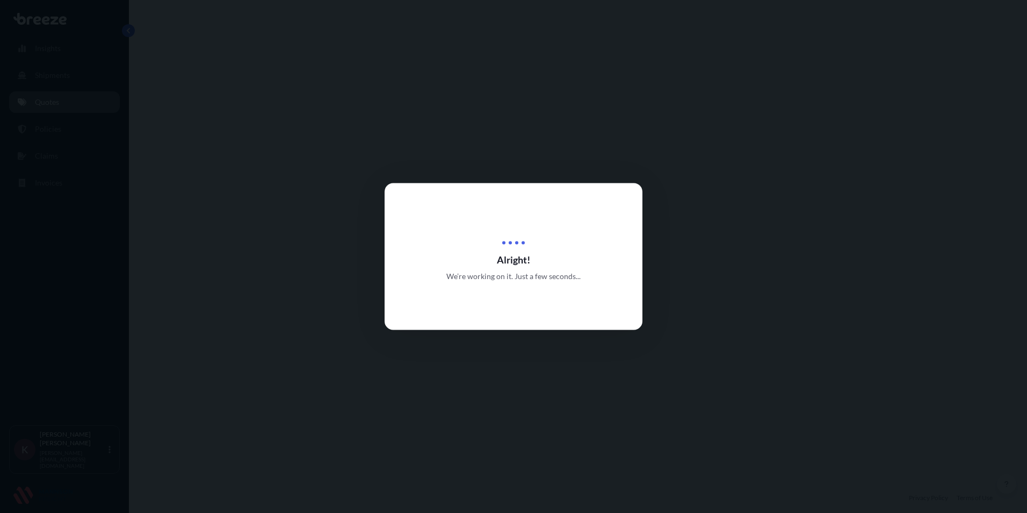
select select "Road"
select select "Sea"
select select "Road"
select select "31421"
select select "1"
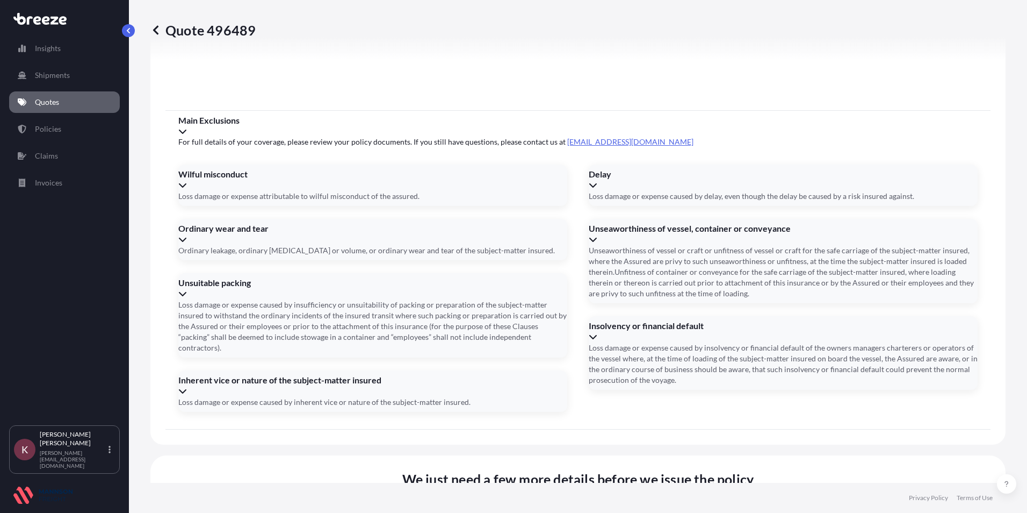
scroll to position [1406, 0]
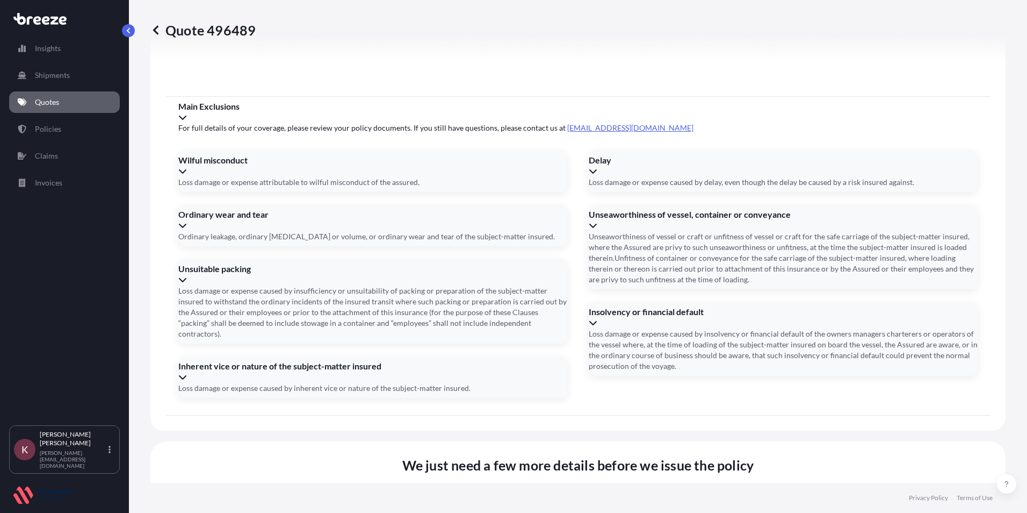
drag, startPoint x: 417, startPoint y: 335, endPoint x: 424, endPoint y: 330, distance: 8.1
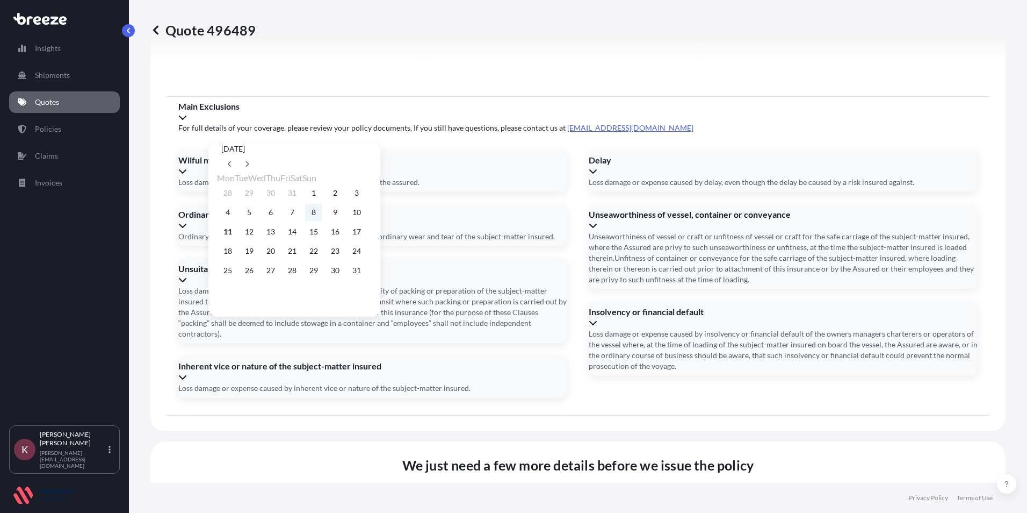
click at [322, 219] on button "8" at bounding box center [313, 212] width 17 height 17
type input "08/08/2025"
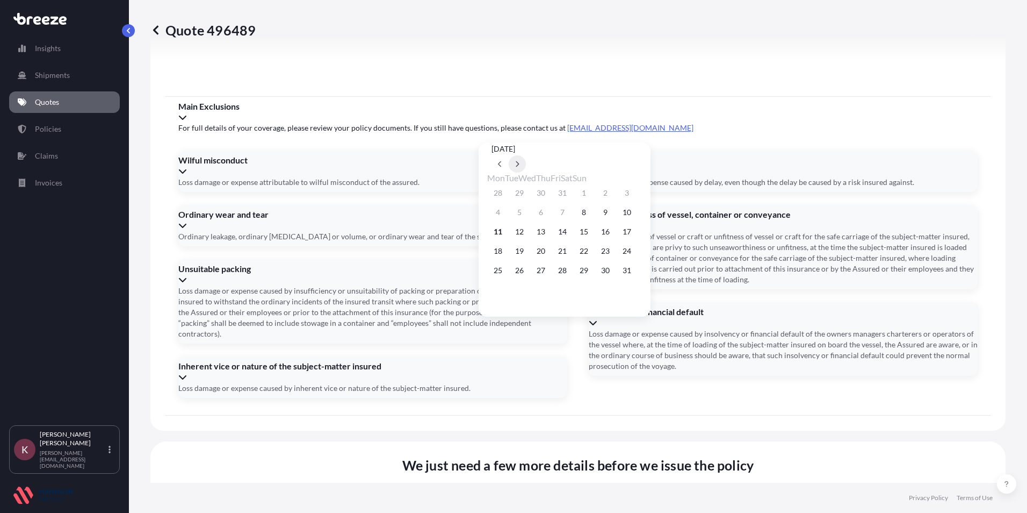
click at [519, 161] on icon at bounding box center [517, 164] width 4 height 6
click at [614, 215] on button "13" at bounding box center [605, 212] width 17 height 17
type input "13/09/2025"
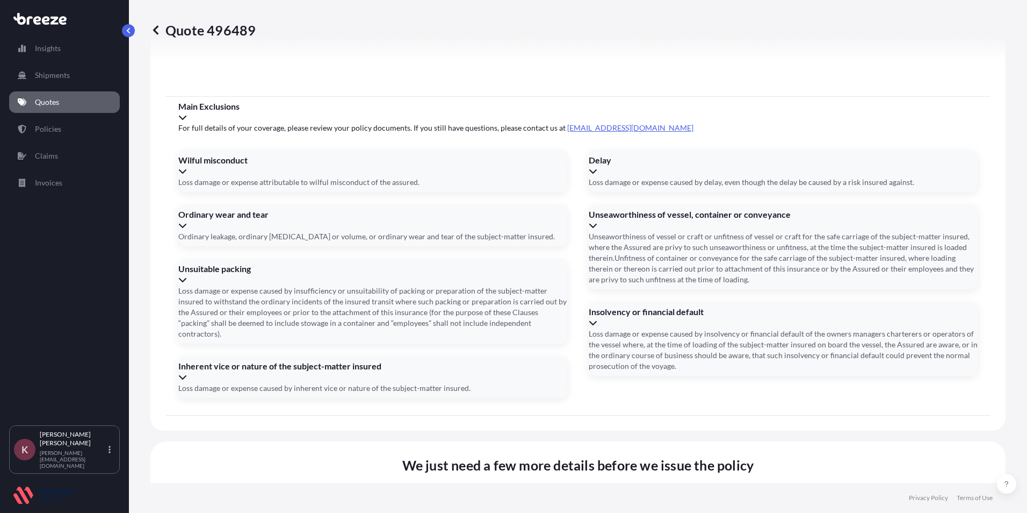
type input "EGHU8244285"
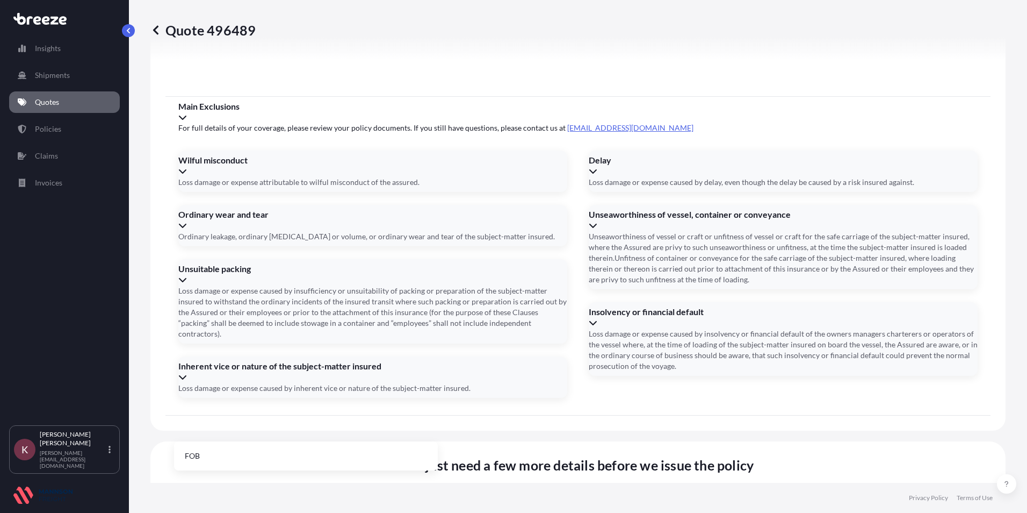
type input "FOB"
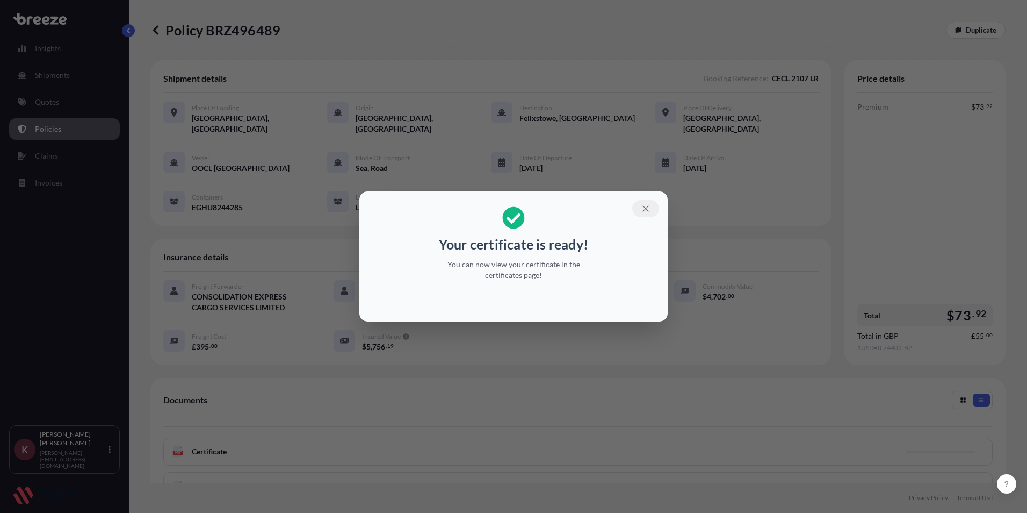
click at [646, 209] on icon "button" at bounding box center [646, 209] width 10 height 10
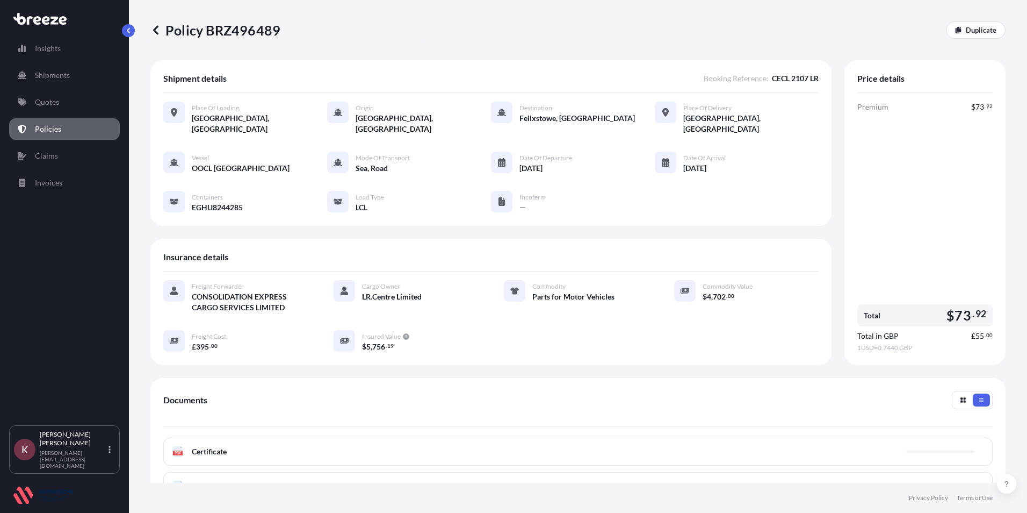
click at [248, 439] on div "PDF Certificate" at bounding box center [577, 451] width 829 height 28
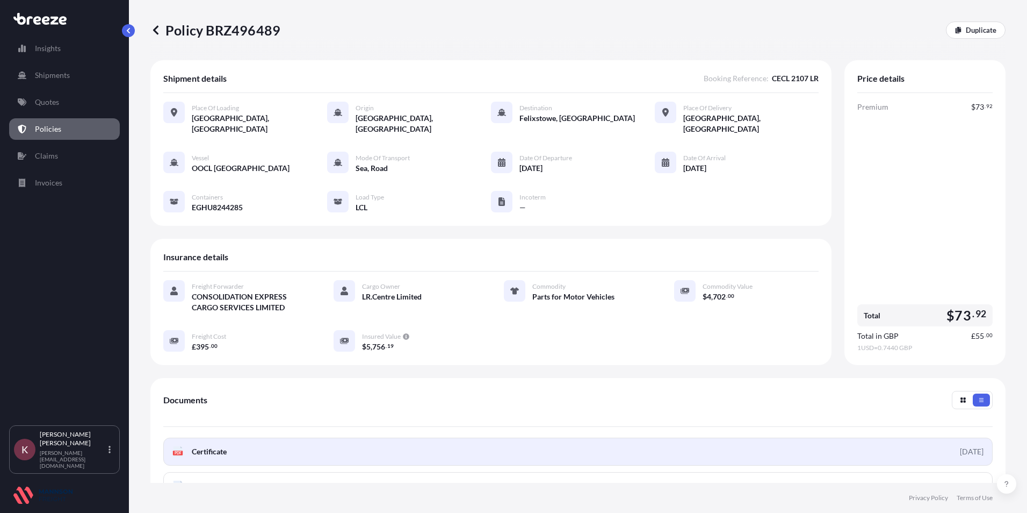
click at [213, 446] on span "Certificate" at bounding box center [209, 451] width 35 height 11
